Goal: Find specific page/section

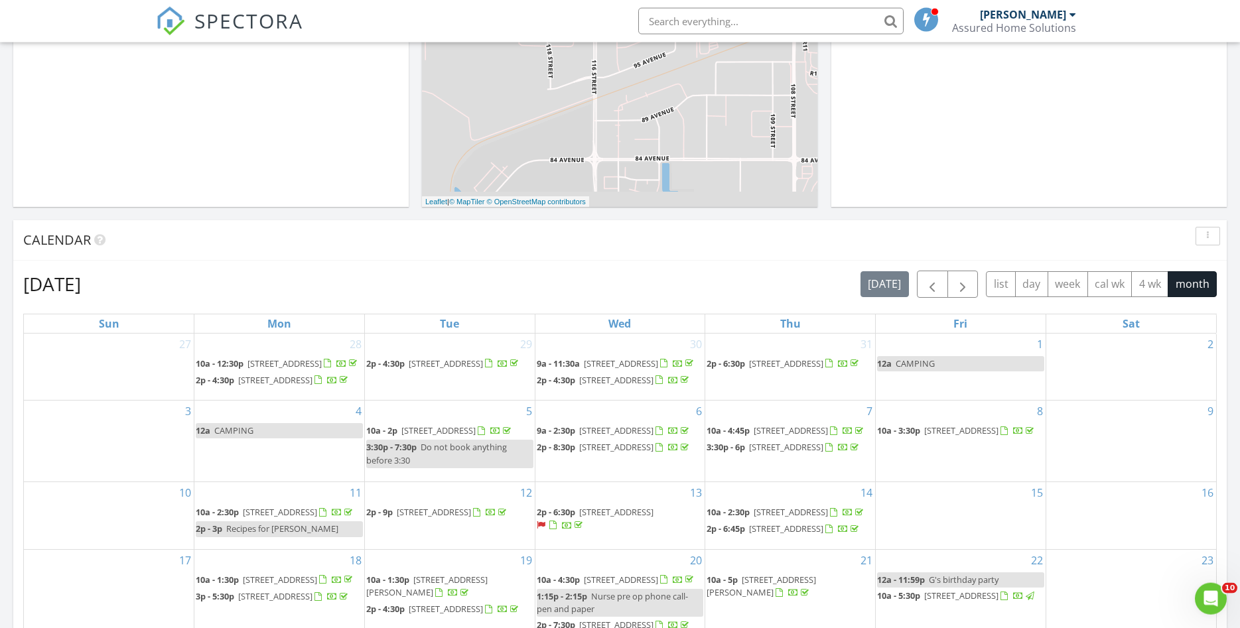
scroll to position [372, 0]
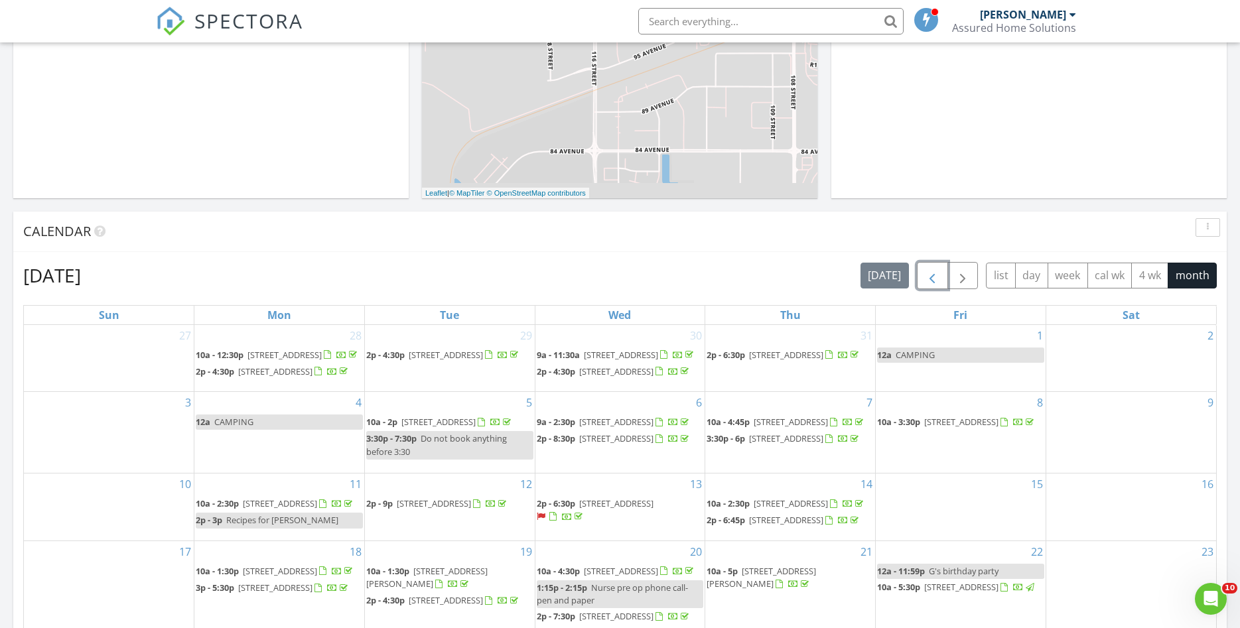
click at [925, 277] on span "button" at bounding box center [932, 276] width 16 height 16
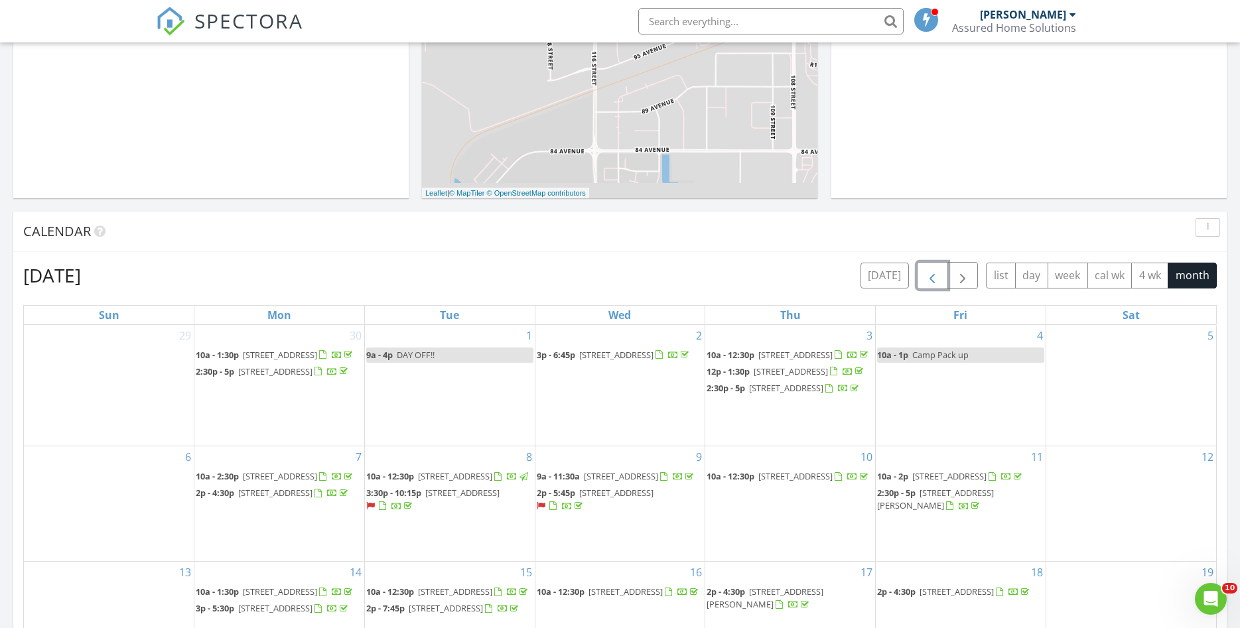
click at [925, 277] on span "button" at bounding box center [932, 276] width 16 height 16
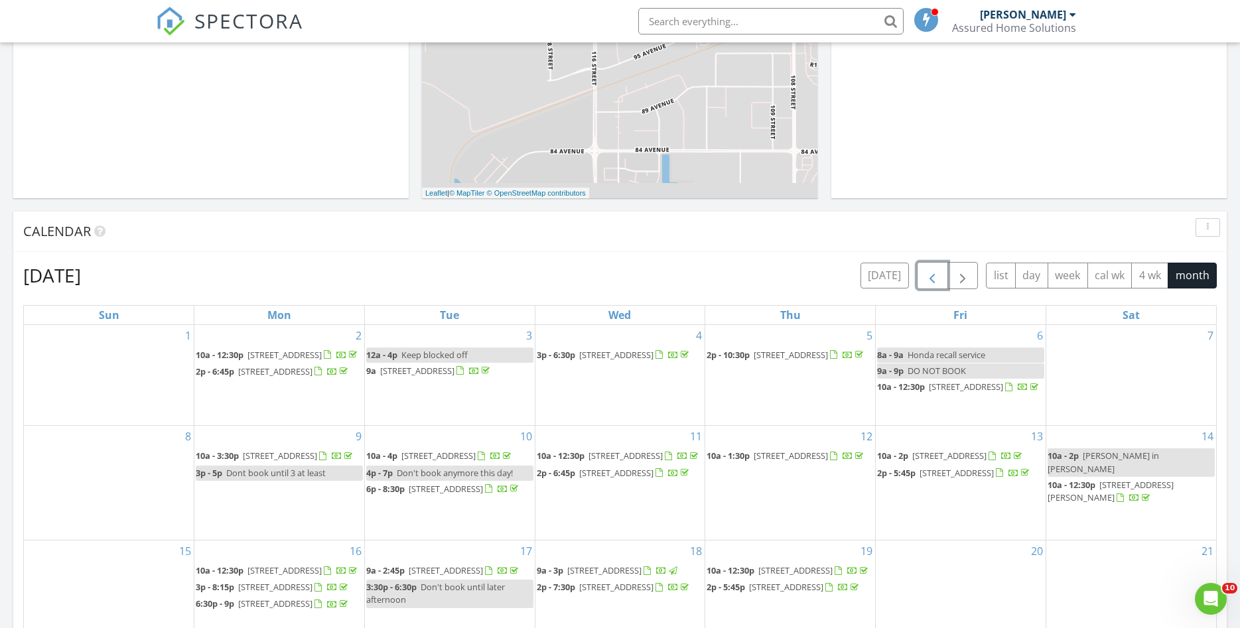
click at [925, 277] on span "button" at bounding box center [932, 276] width 16 height 16
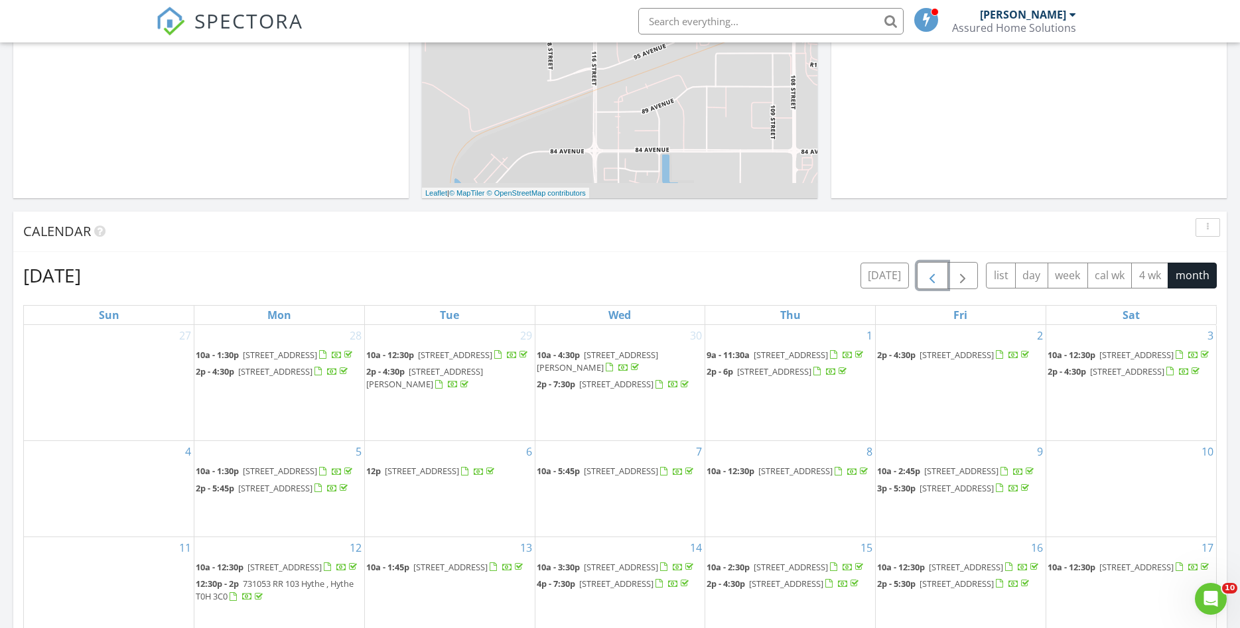
click at [925, 277] on span "button" at bounding box center [932, 276] width 16 height 16
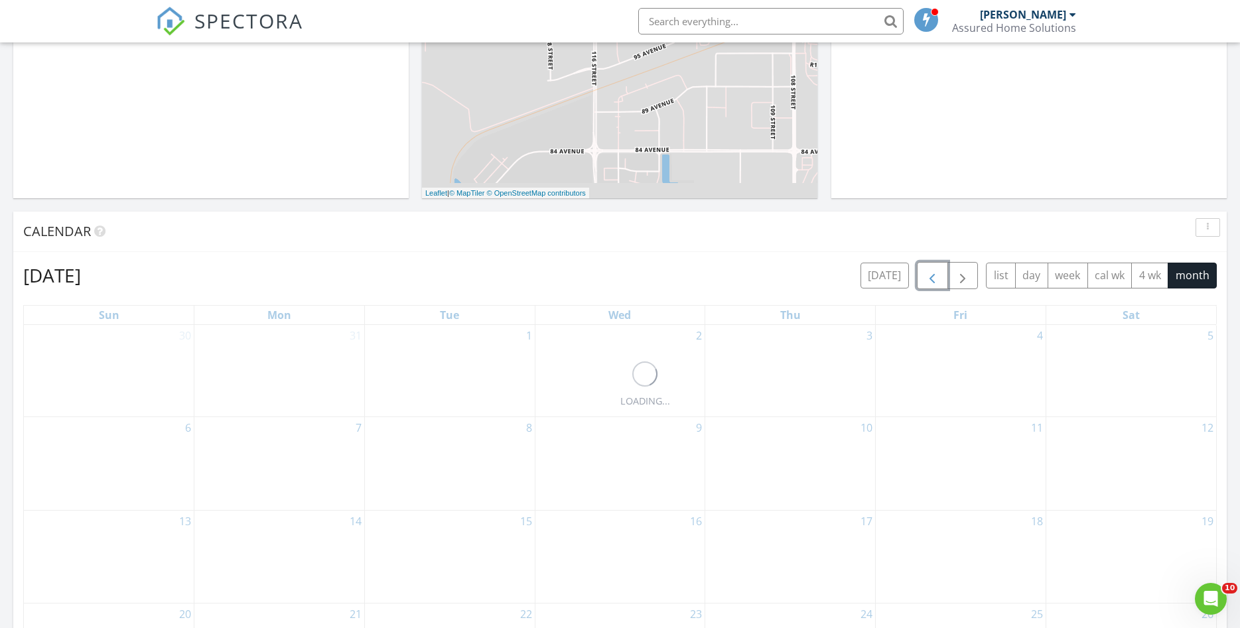
click at [925, 277] on span "button" at bounding box center [932, 276] width 16 height 16
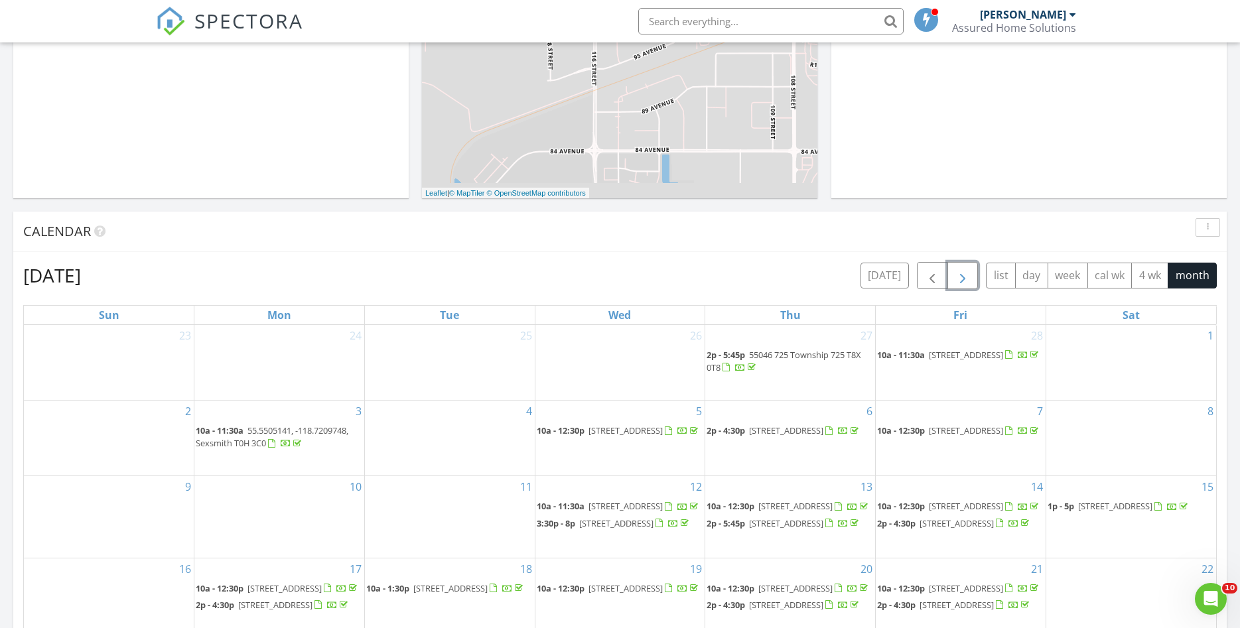
click at [963, 276] on span "button" at bounding box center [962, 276] width 16 height 16
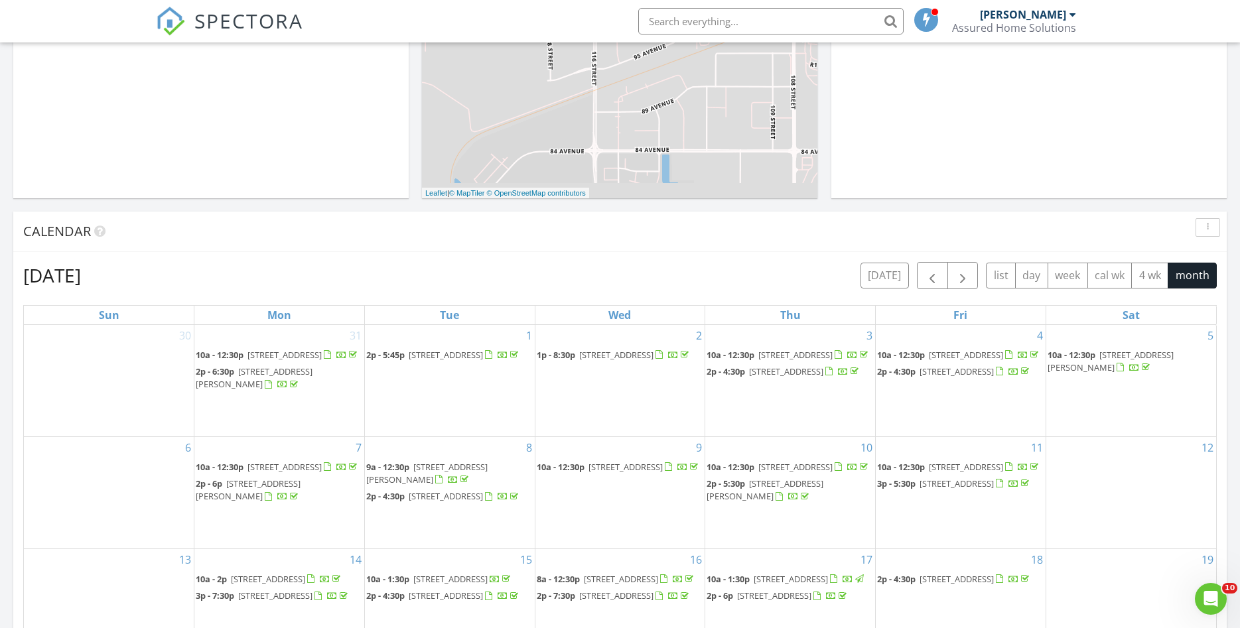
click at [715, 17] on input "text" at bounding box center [770, 21] width 265 height 27
type input "9"
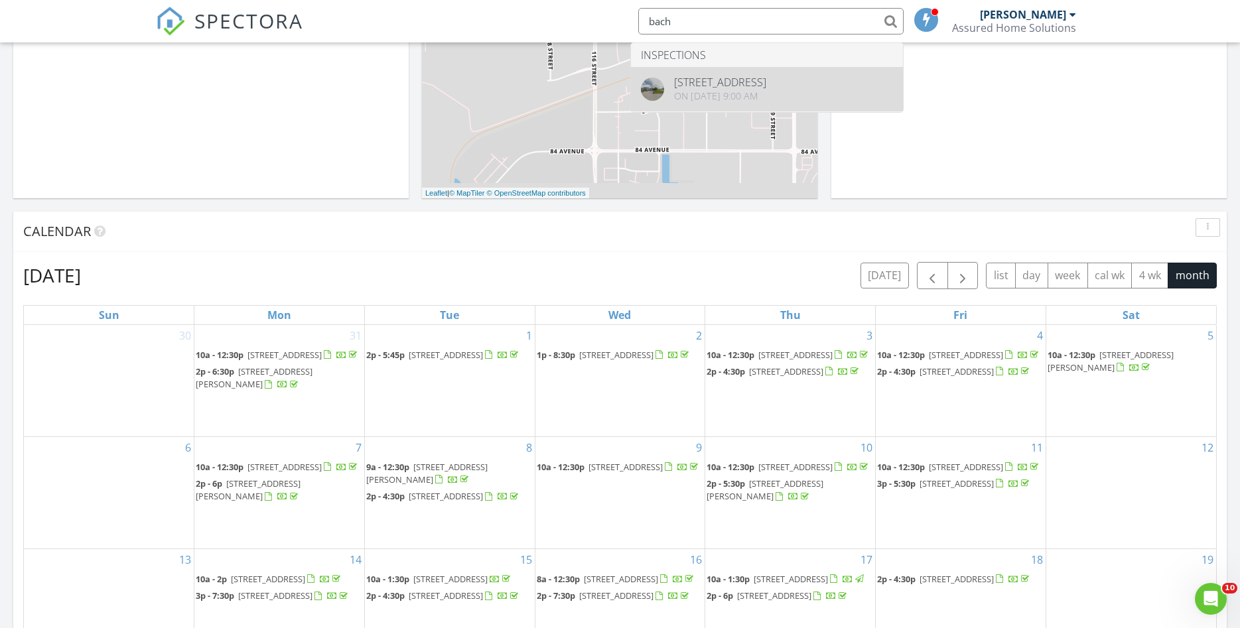
type input "bach"
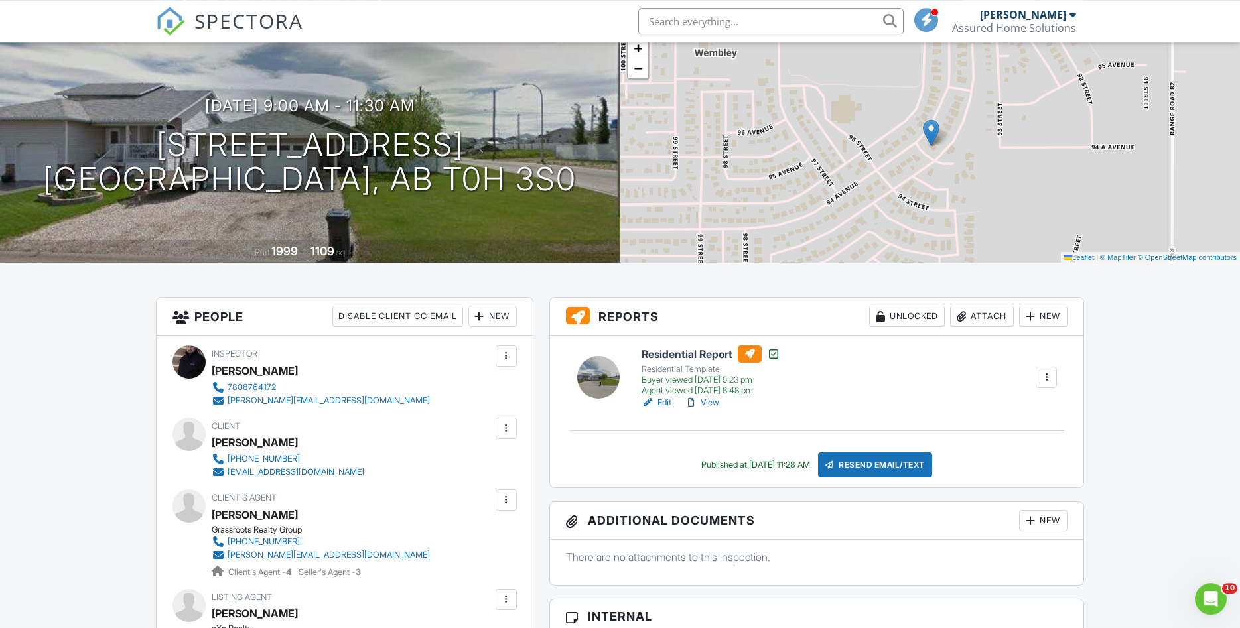
scroll to position [68, 0]
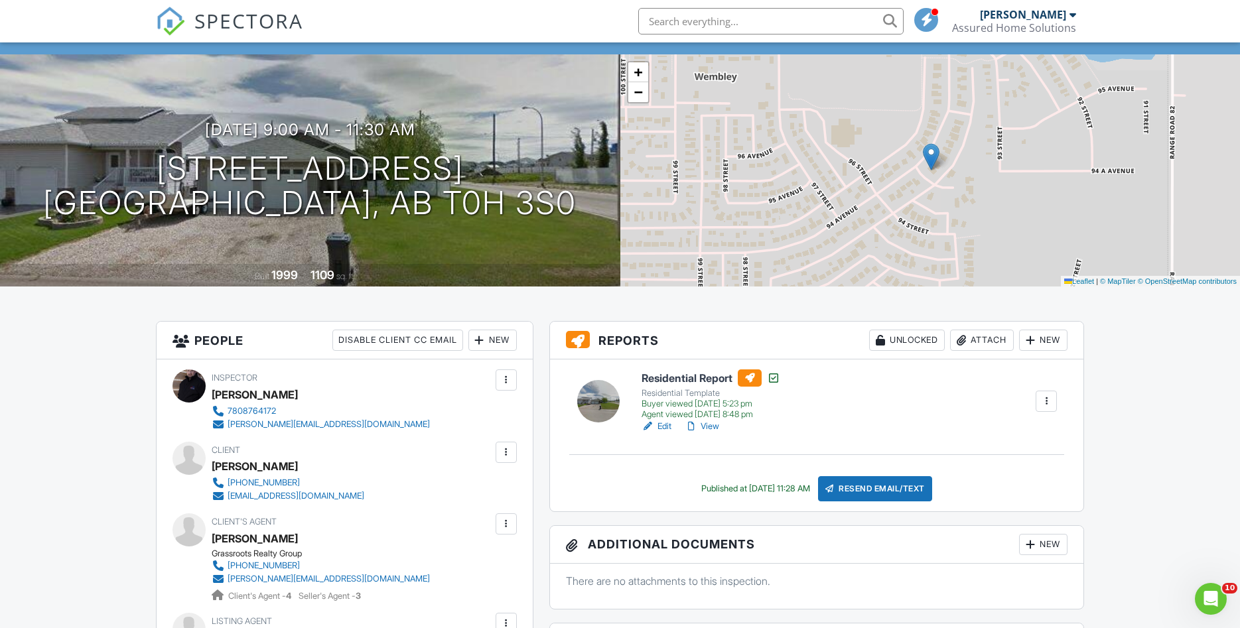
click at [715, 424] on link "View" at bounding box center [701, 426] width 34 height 13
